Goal: Task Accomplishment & Management: Use online tool/utility

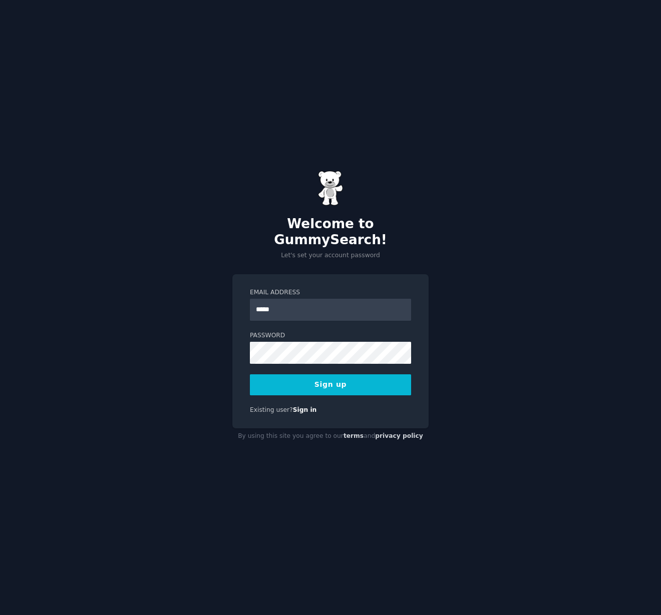
type input "**********"
click at [250, 374] on button "Sign up" at bounding box center [330, 384] width 161 height 21
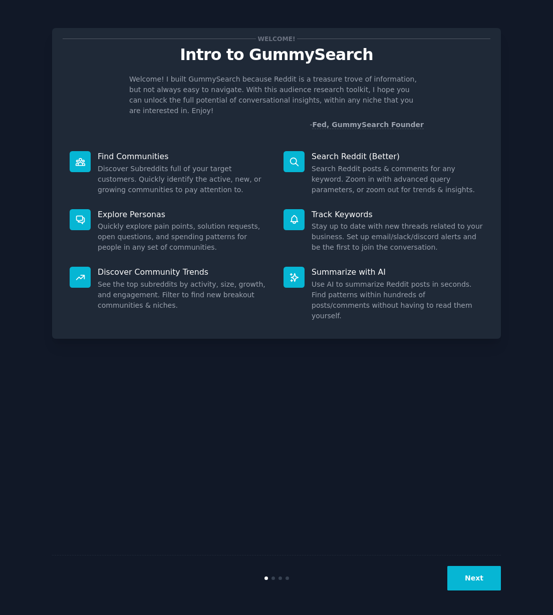
drag, startPoint x: 133, startPoint y: 215, endPoint x: 113, endPoint y: 218, distance: 20.7
click at [133, 221] on dd "Quickly explore pain points, solution requests, open questions, and spending pa…" at bounding box center [184, 237] width 172 height 32
click at [80, 214] on icon at bounding box center [80, 219] width 11 height 11
click at [120, 209] on p "Explore Personas" at bounding box center [184, 214] width 172 height 11
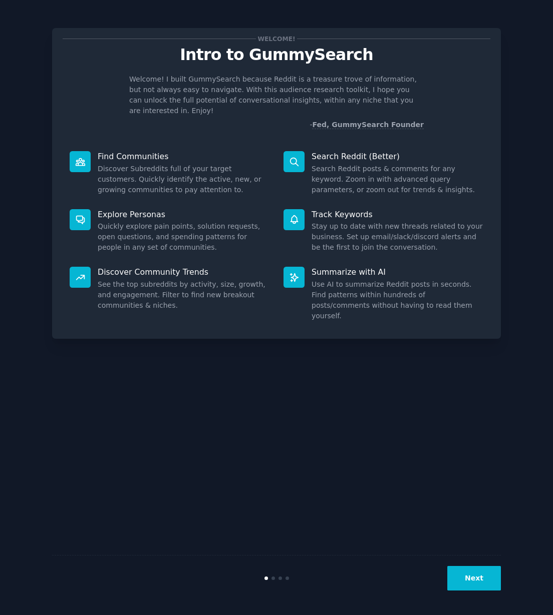
click at [461, 582] on button "Next" at bounding box center [474, 578] width 54 height 25
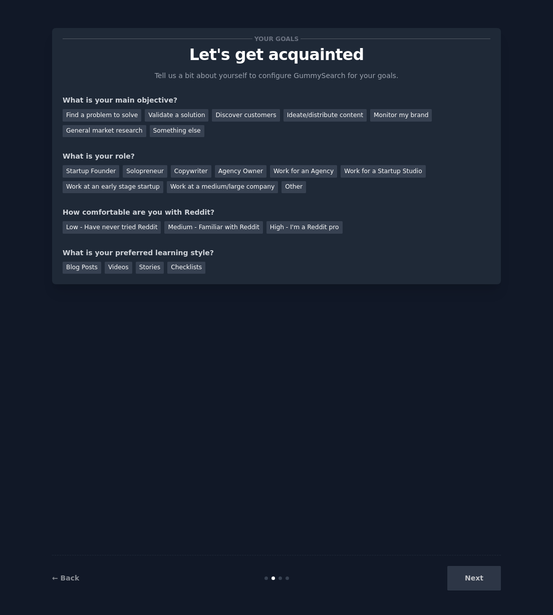
click at [478, 577] on div "Next" at bounding box center [426, 578] width 150 height 25
click at [488, 575] on div "Next" at bounding box center [426, 578] width 150 height 25
click at [487, 575] on div "Next" at bounding box center [426, 578] width 150 height 25
click at [127, 114] on div "Find a problem to solve" at bounding box center [102, 115] width 79 height 13
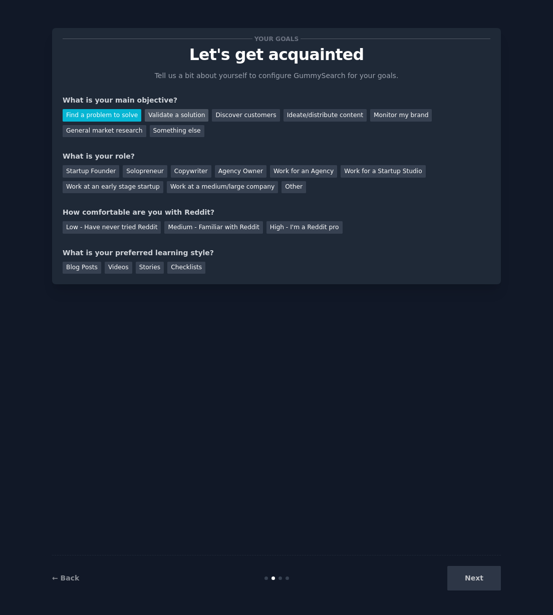
click at [171, 113] on div "Validate a solution" at bounding box center [177, 115] width 64 height 13
click at [100, 120] on div "Find a problem to solve" at bounding box center [102, 115] width 79 height 13
click at [168, 111] on div "Validate a solution" at bounding box center [177, 115] width 64 height 13
click at [77, 173] on div "Startup Founder" at bounding box center [91, 171] width 57 height 13
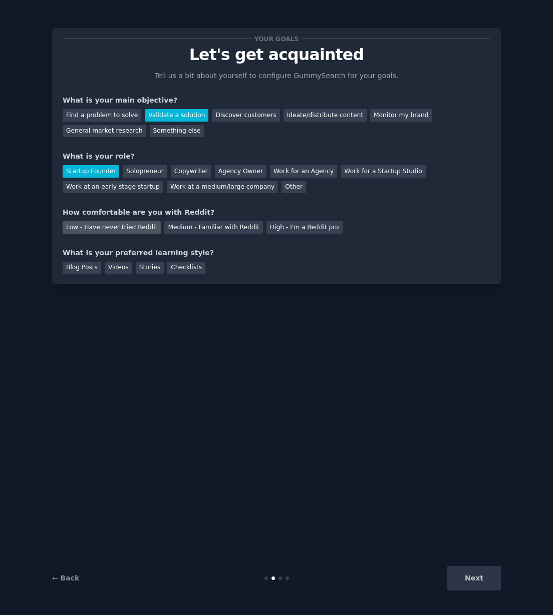
click at [109, 230] on div "Low - Have never tried Reddit" at bounding box center [112, 227] width 98 height 13
click at [93, 269] on div "Blog Posts" at bounding box center [82, 268] width 39 height 13
click at [459, 573] on button "Next" at bounding box center [474, 578] width 54 height 25
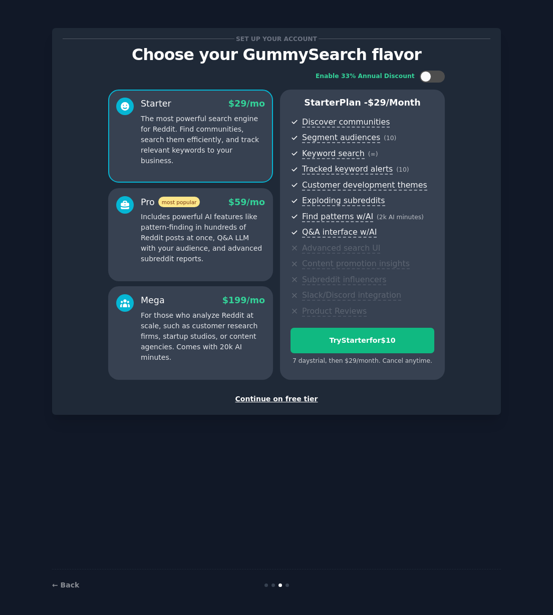
click at [290, 406] on div "Set up your account Choose your GummySearch flavor Enable 33% Annual Discount S…" at bounding box center [276, 221] width 449 height 387
click at [289, 400] on div "Continue on free tier" at bounding box center [277, 399] width 428 height 11
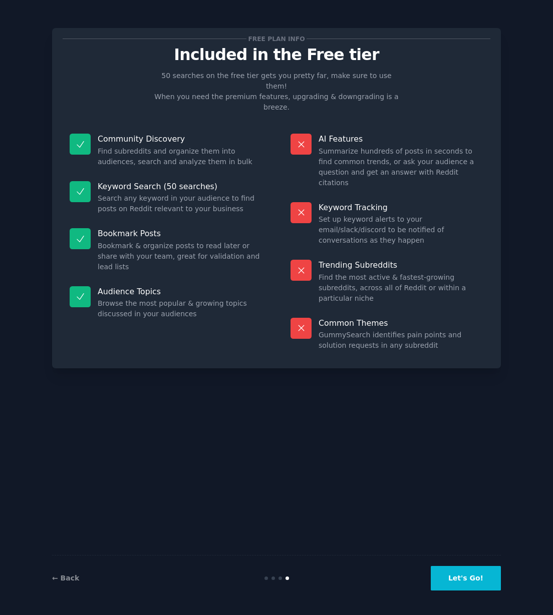
click at [462, 575] on button "Let's Go!" at bounding box center [466, 578] width 70 height 25
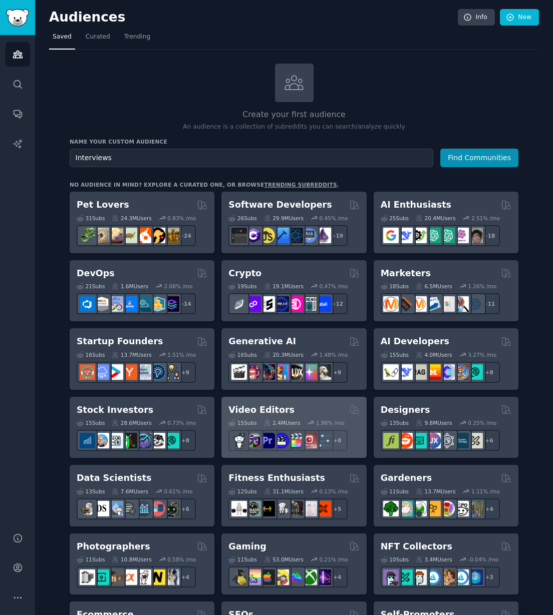
type input "Interviews"
click at [440, 149] on button "Find Communities" at bounding box center [479, 158] width 78 height 19
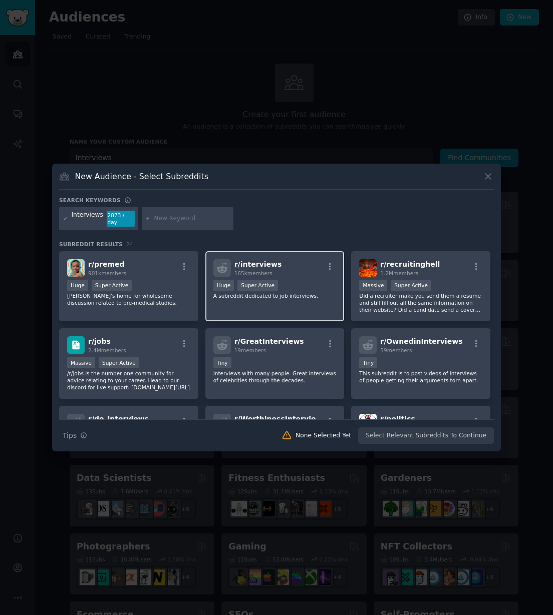
click at [268, 307] on div "r/ interviews 165k members Huge Super Active A subreddit dedicated to job inter…" at bounding box center [274, 286] width 139 height 71
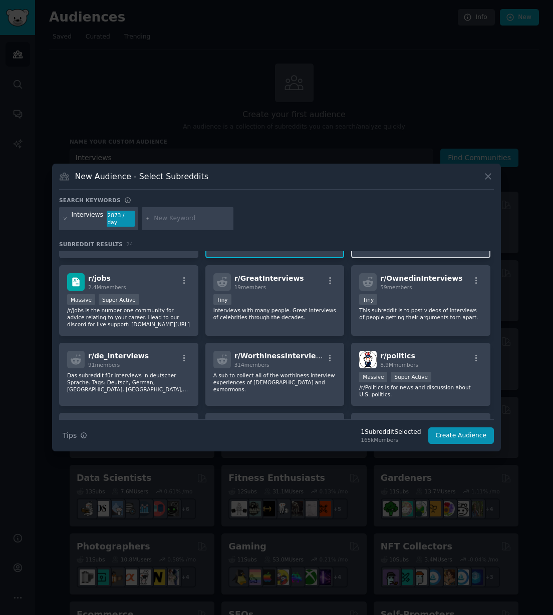
scroll to position [65, 0]
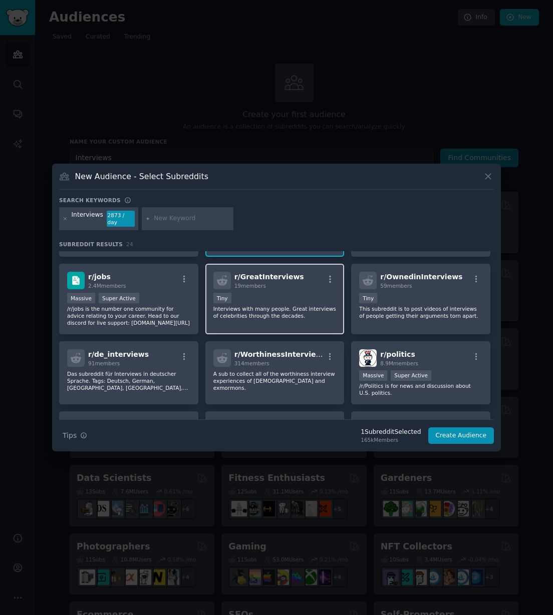
click at [282, 293] on div "Tiny" at bounding box center [274, 299] width 123 height 13
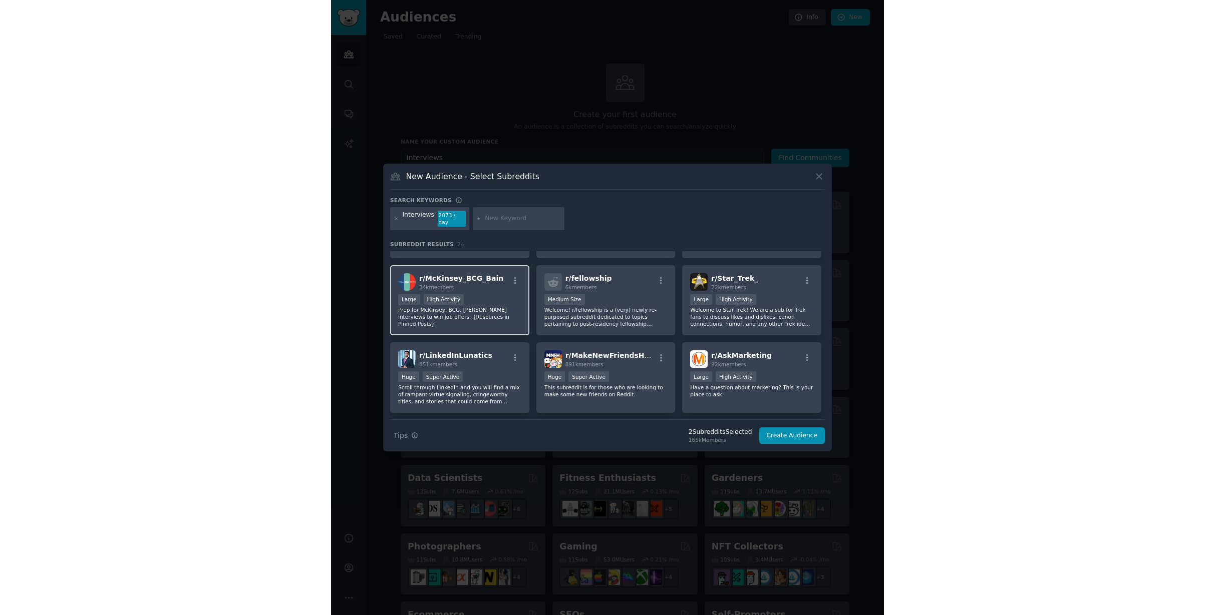
scroll to position [472, 0]
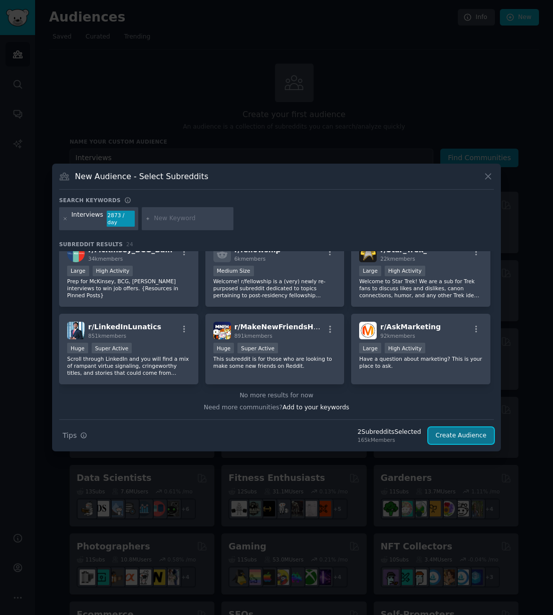
click at [471, 440] on button "Create Audience" at bounding box center [461, 436] width 66 height 17
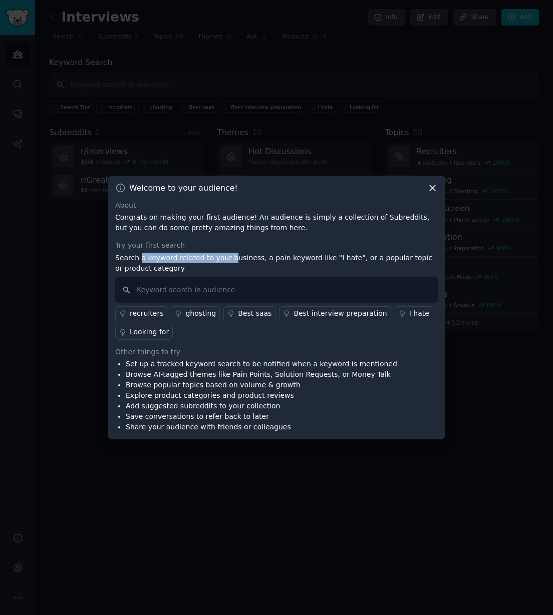
drag, startPoint x: 141, startPoint y: 258, endPoint x: 229, endPoint y: 256, distance: 88.7
click at [229, 256] on p "Search a keyword related to your business, a pain keyword like "I hate", or a p…" at bounding box center [276, 263] width 322 height 21
drag, startPoint x: 229, startPoint y: 256, endPoint x: 252, endPoint y: 258, distance: 23.2
click at [229, 256] on p "Search a keyword related to your business, a pain keyword like "I hate", or a p…" at bounding box center [276, 263] width 322 height 21
click at [310, 313] on div "Best interview preparation" at bounding box center [339, 313] width 93 height 11
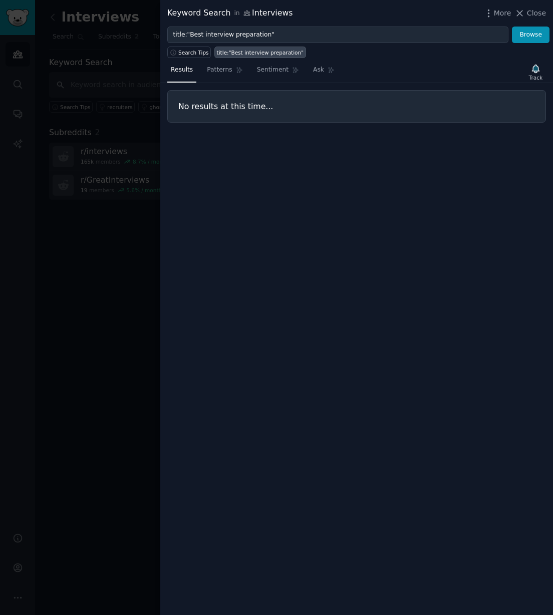
click at [274, 101] on h3 "No results at this time..." at bounding box center [356, 106] width 356 height 11
click at [215, 70] on span "Patterns" at bounding box center [219, 70] width 25 height 9
